Goal: Information Seeking & Learning: Learn about a topic

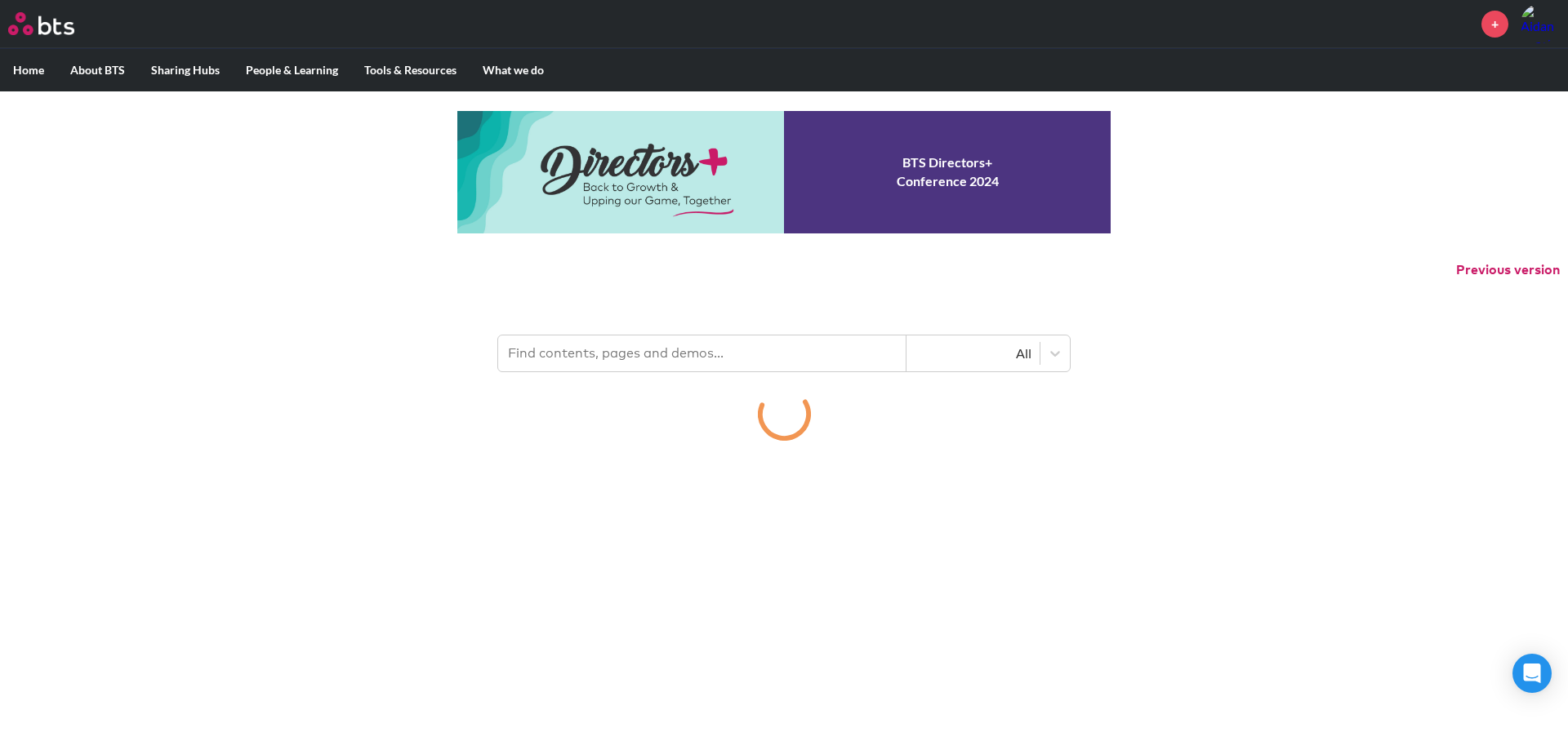
click at [709, 345] on input "text" at bounding box center [703, 353] width 409 height 36
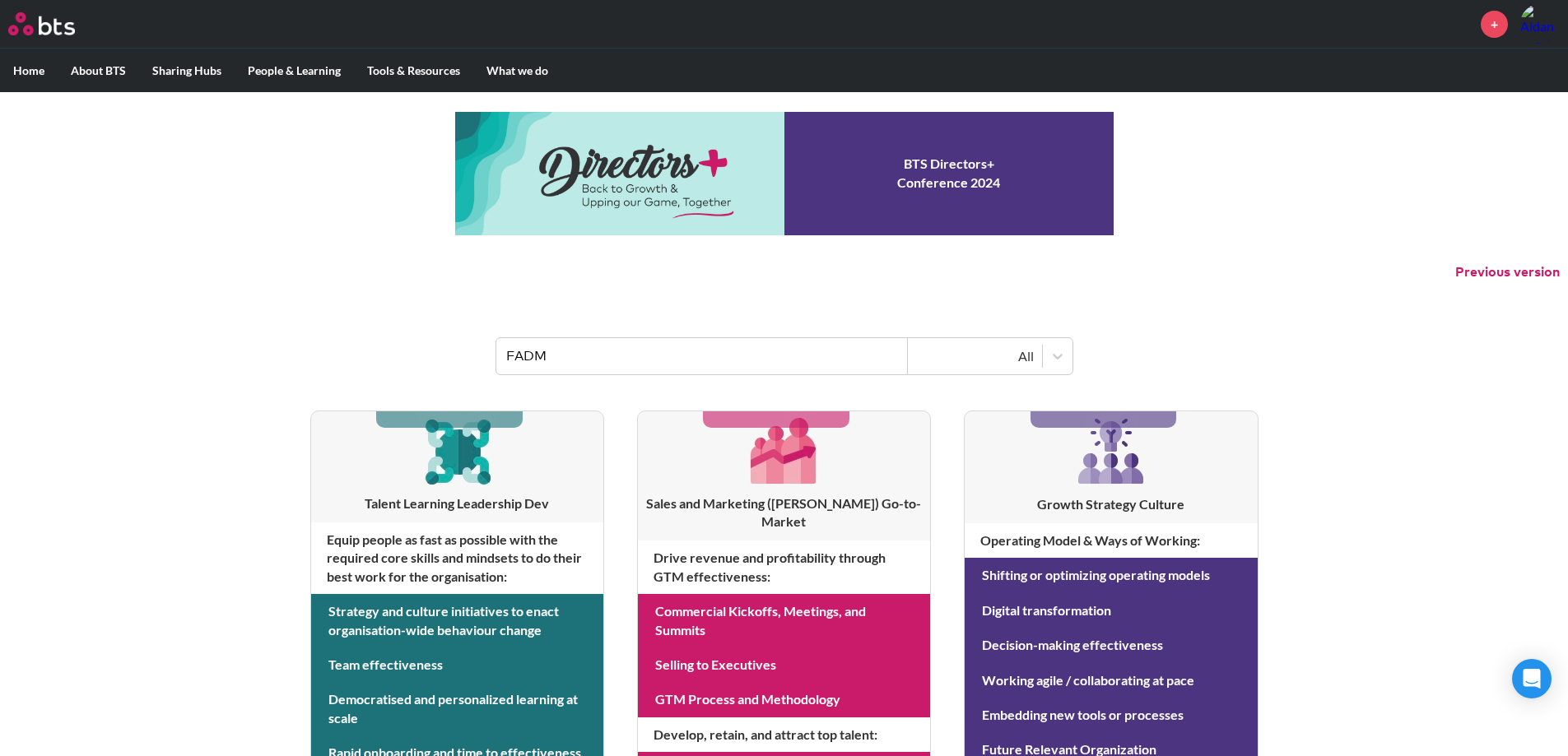
type input "FADM"
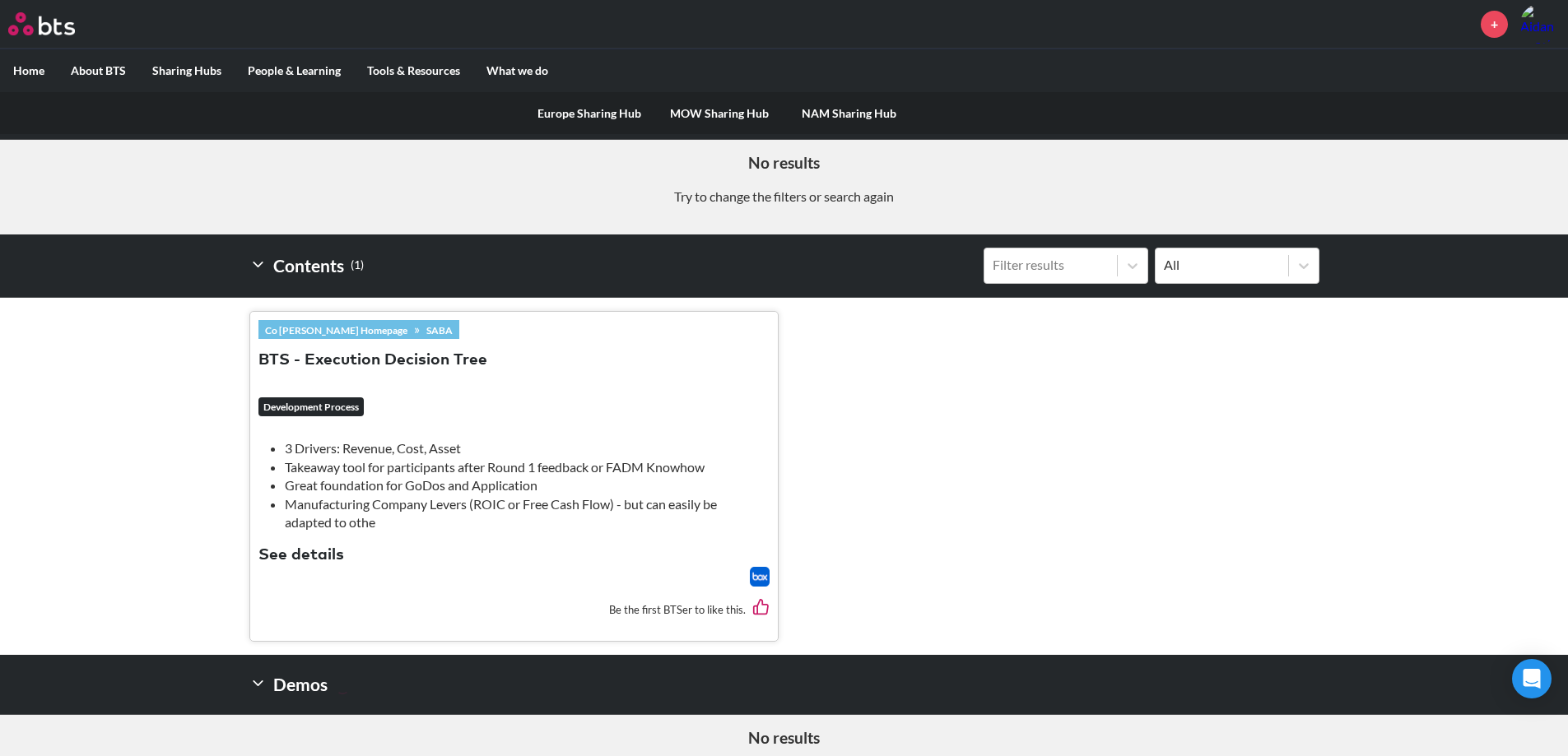
scroll to position [282, 0]
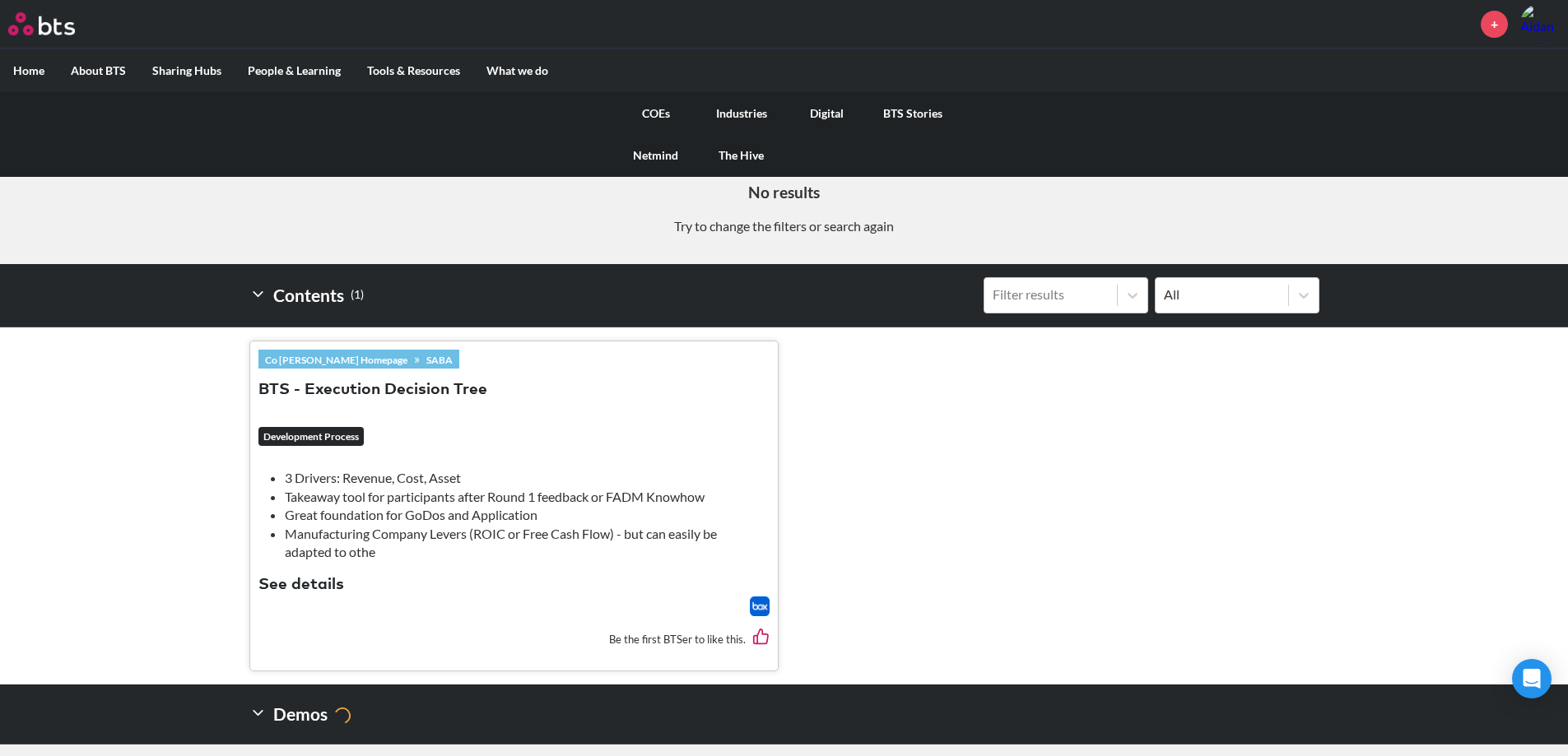
click at [666, 114] on link "COEs" at bounding box center [656, 114] width 85 height 43
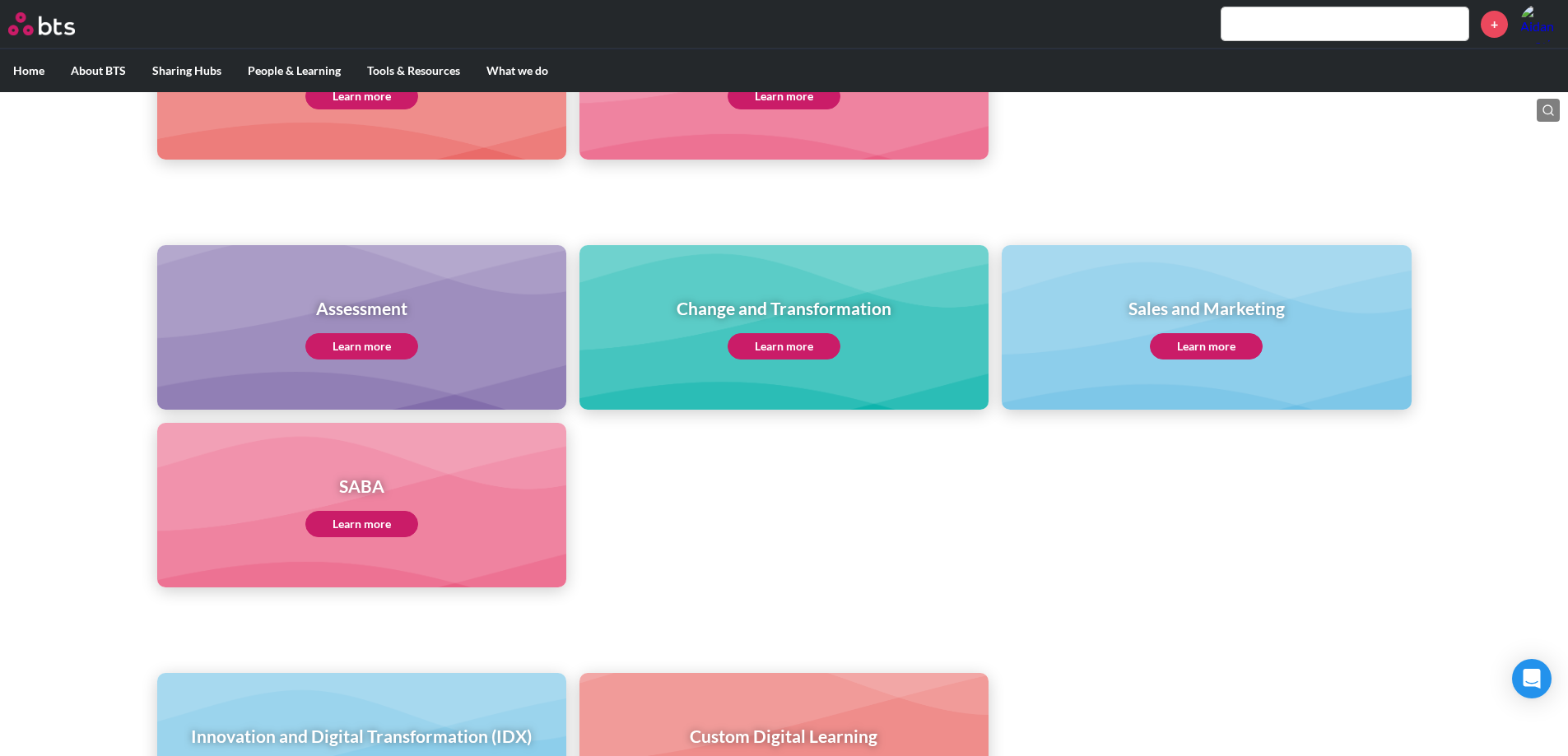
scroll to position [576, 0]
click at [385, 526] on link "Learn more" at bounding box center [361, 523] width 113 height 26
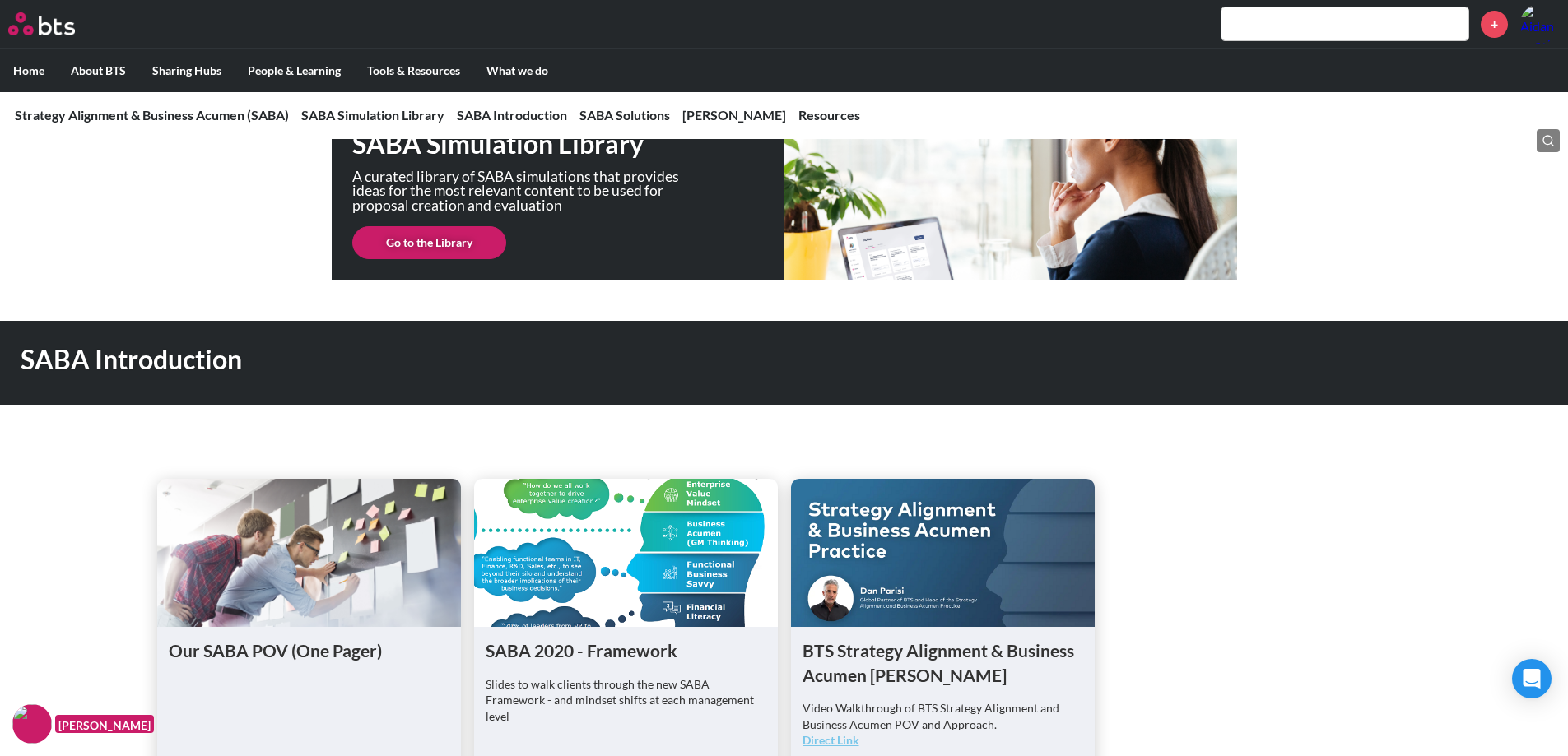
scroll to position [576, 0]
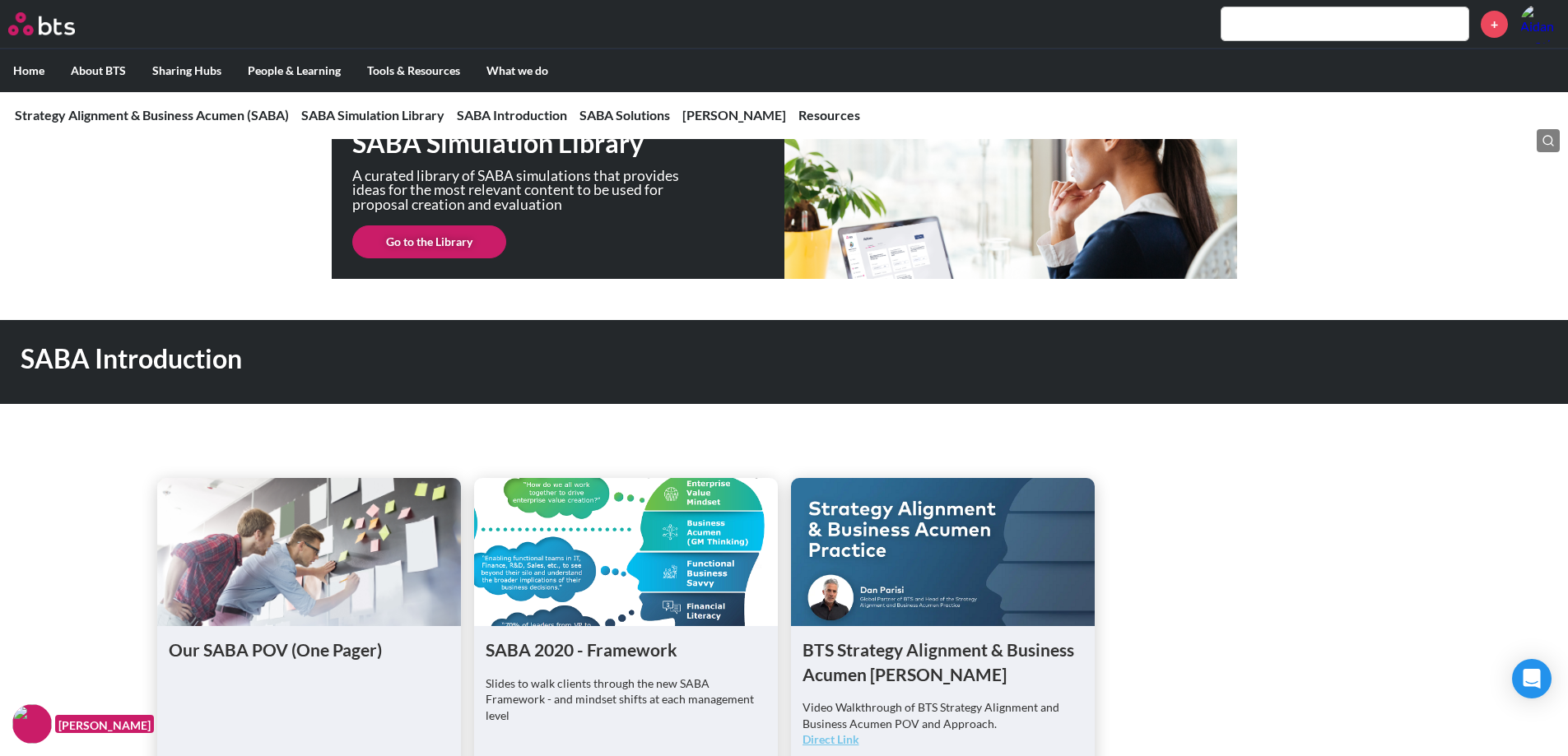
click at [411, 243] on link "Go to the Library" at bounding box center [429, 242] width 154 height 33
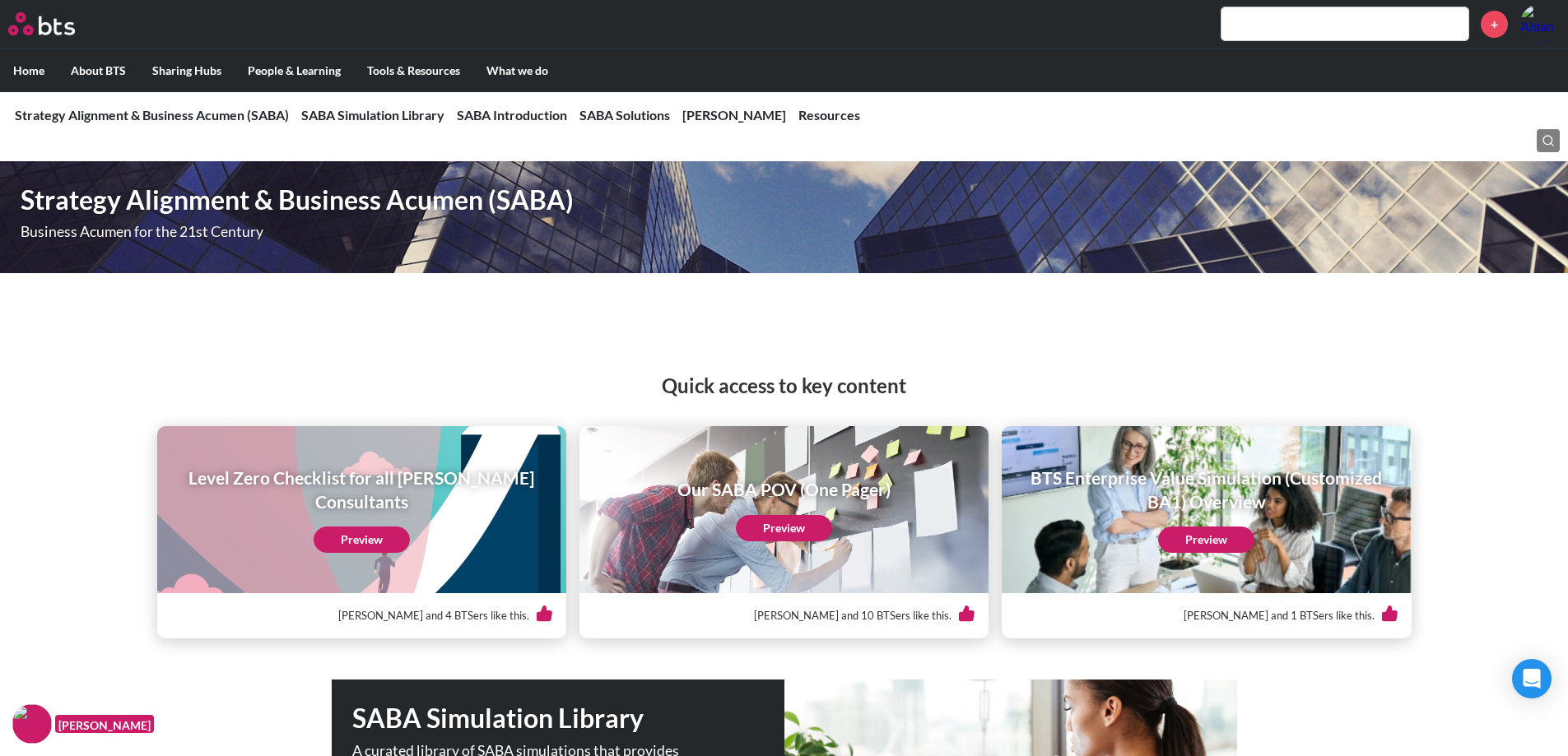
scroll to position [0, 0]
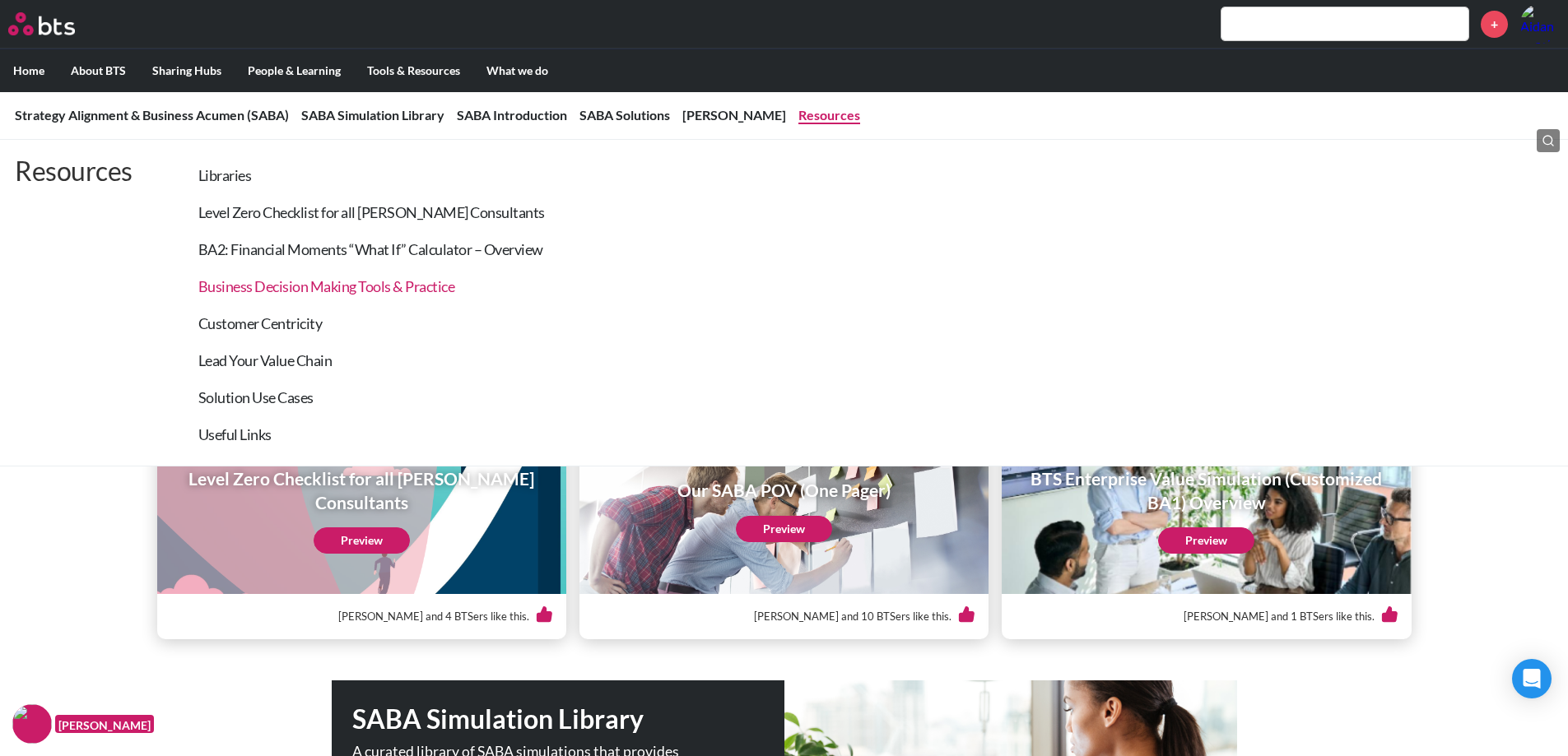
click at [351, 284] on link "Business Decision Making Tools & Practice" at bounding box center [326, 286] width 257 height 18
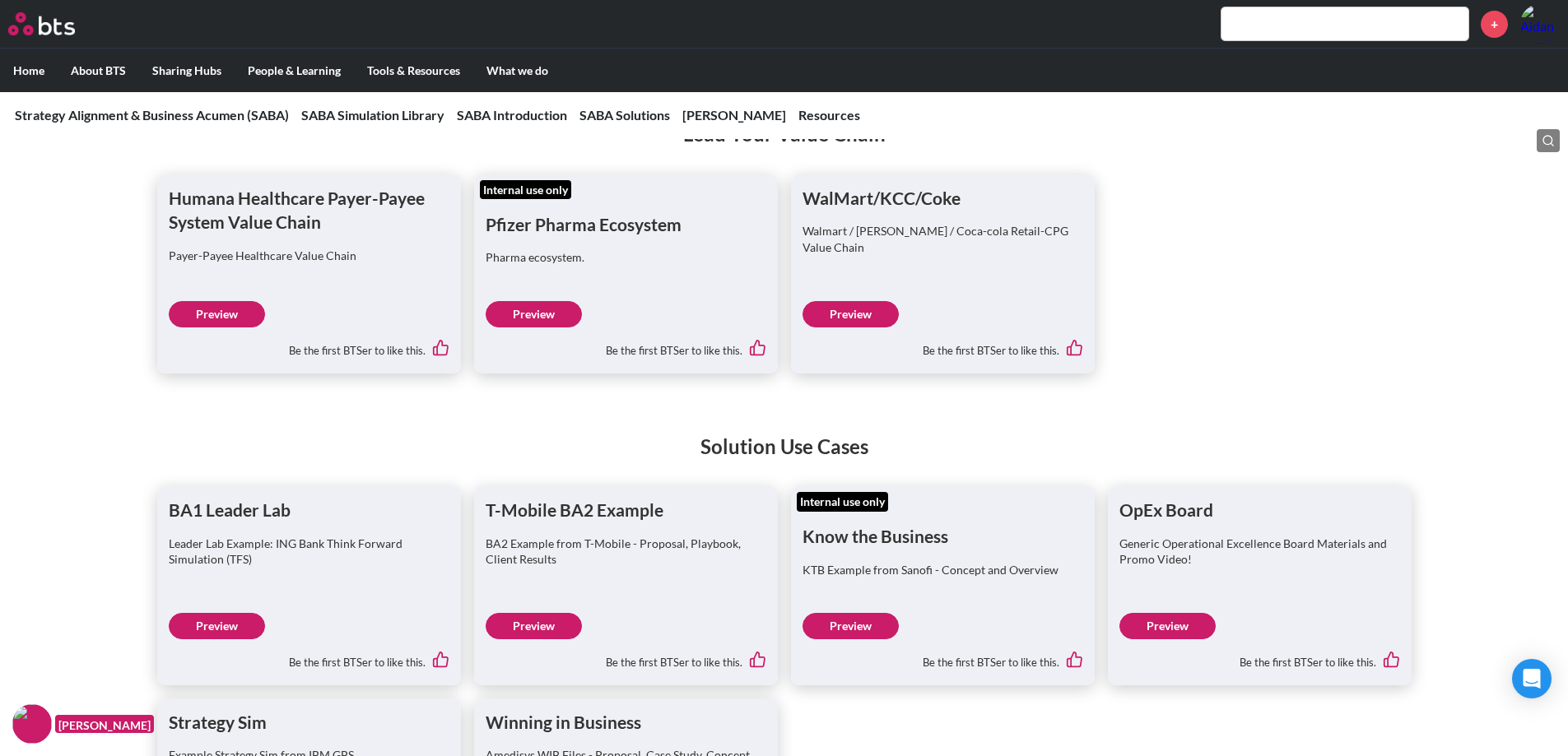
scroll to position [6191, 0]
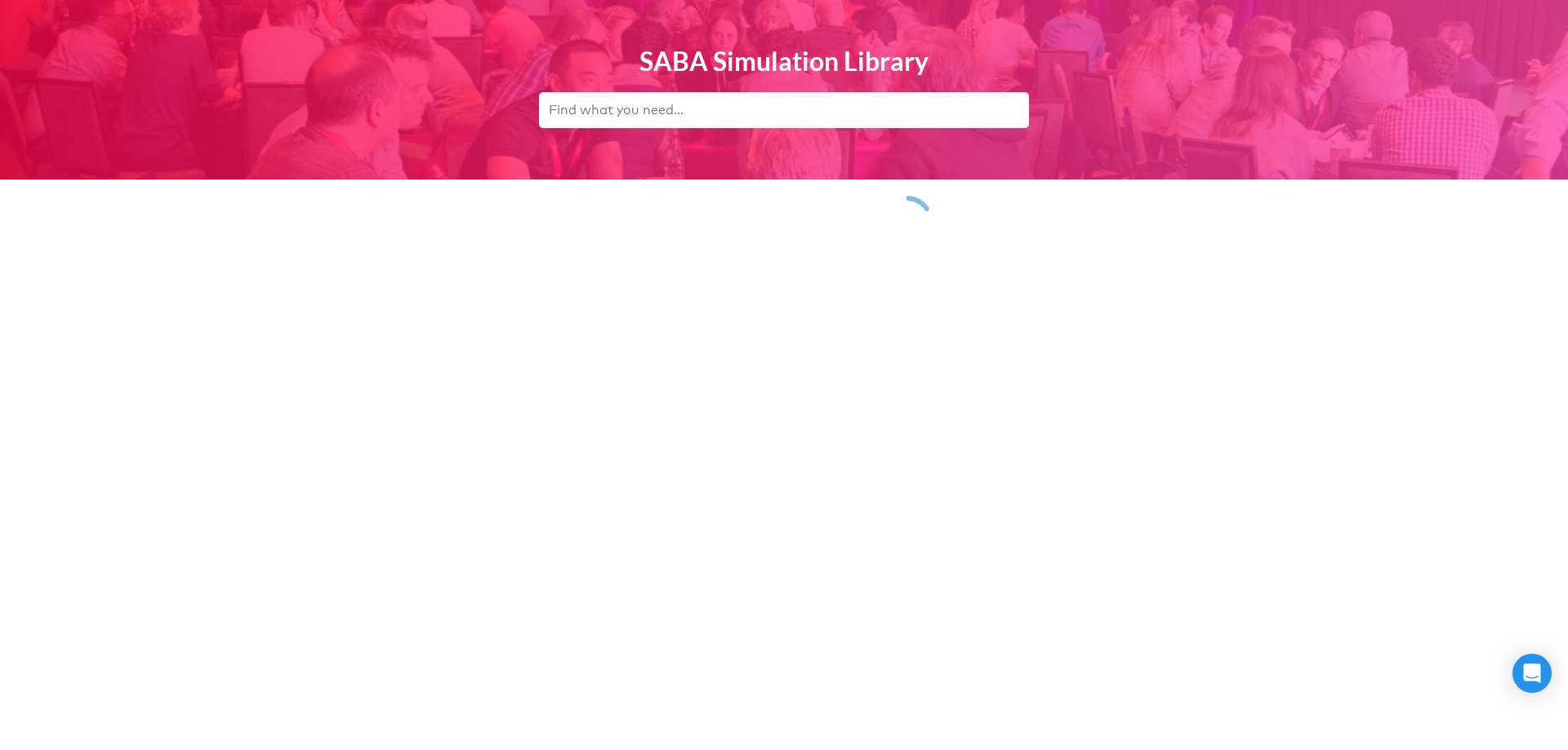
click at [657, 108] on input "text" at bounding box center [784, 110] width 490 height 36
type input "FADM"
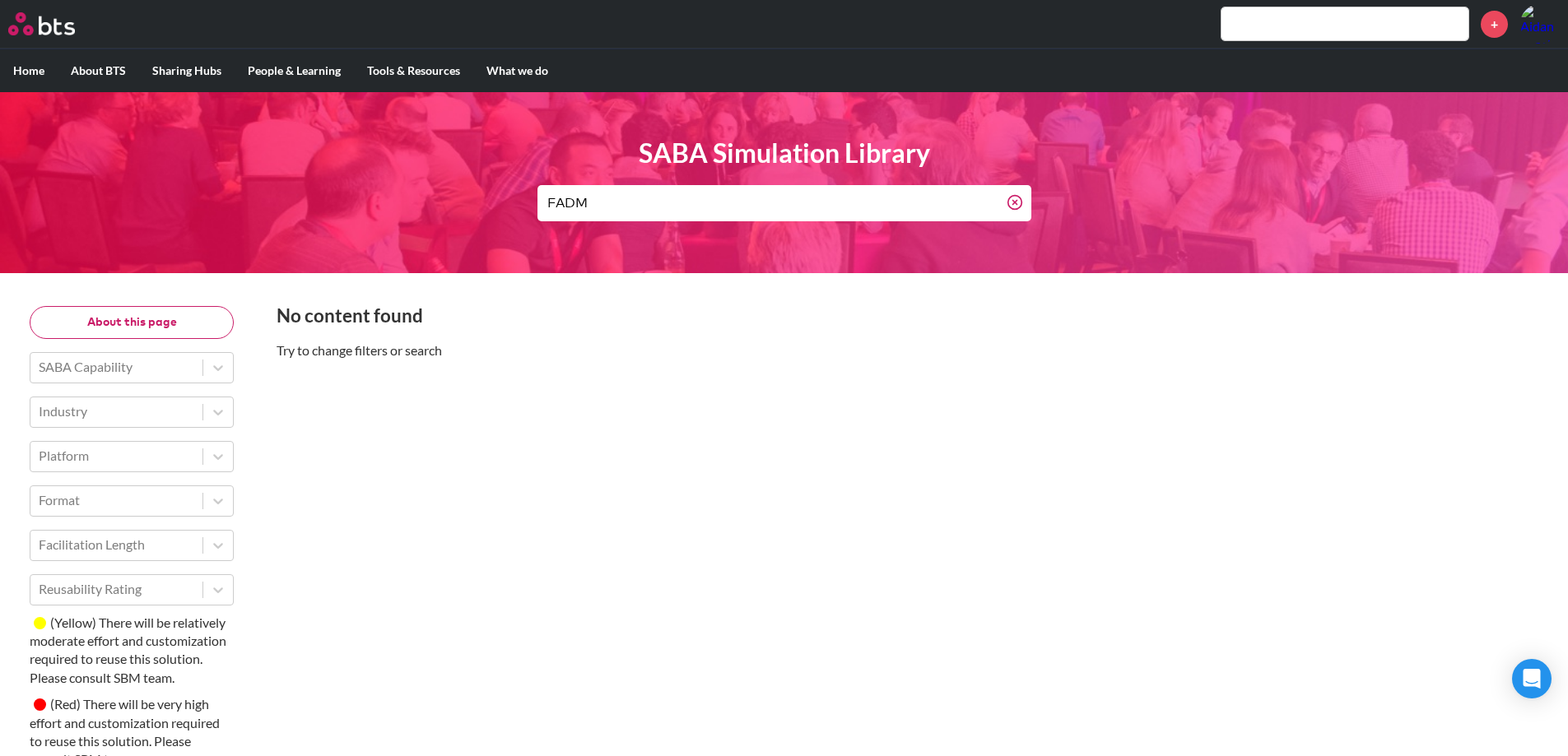
click at [594, 196] on input "FADM" at bounding box center [772, 203] width 469 height 36
